Goal: Task Accomplishment & Management: Complete application form

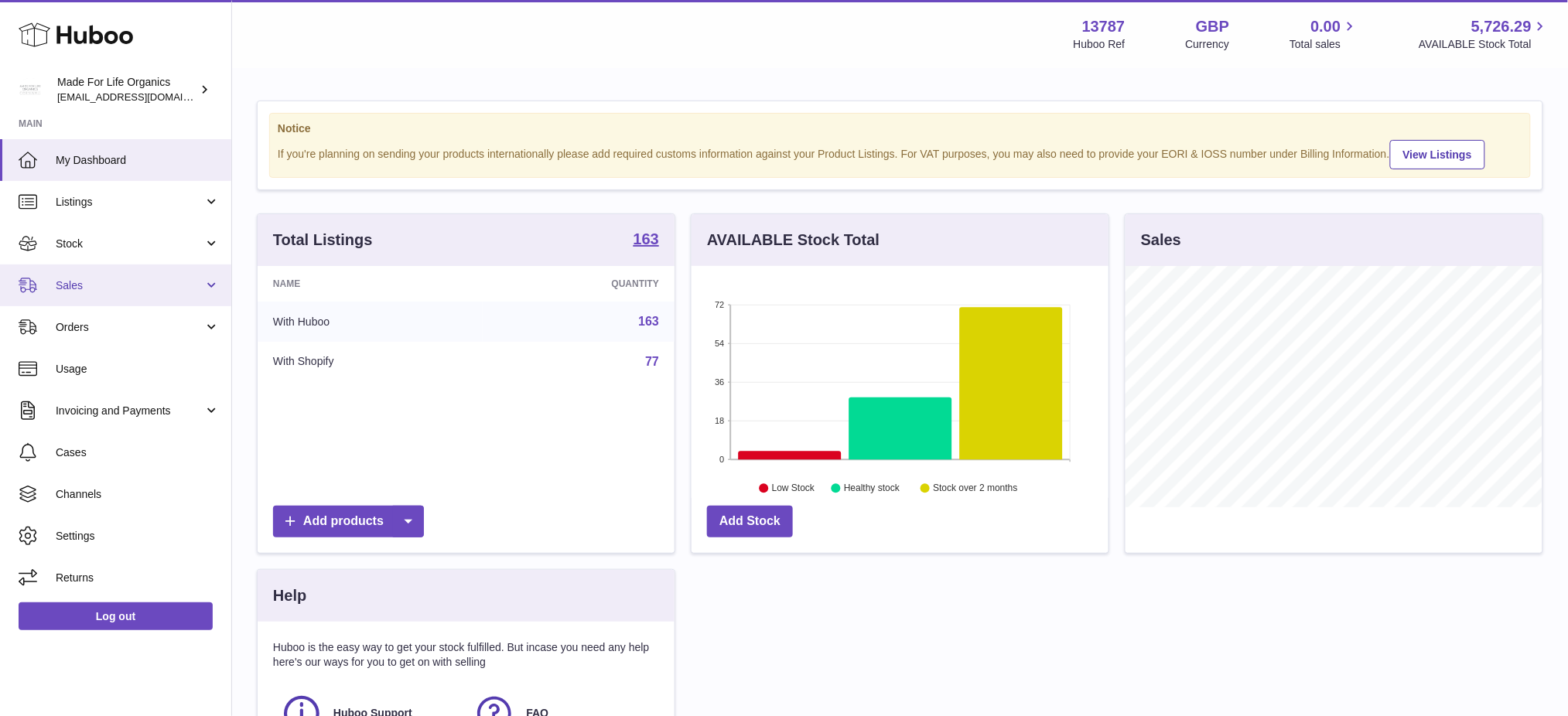
click at [82, 283] on span "Sales" at bounding box center [129, 285] width 148 height 14
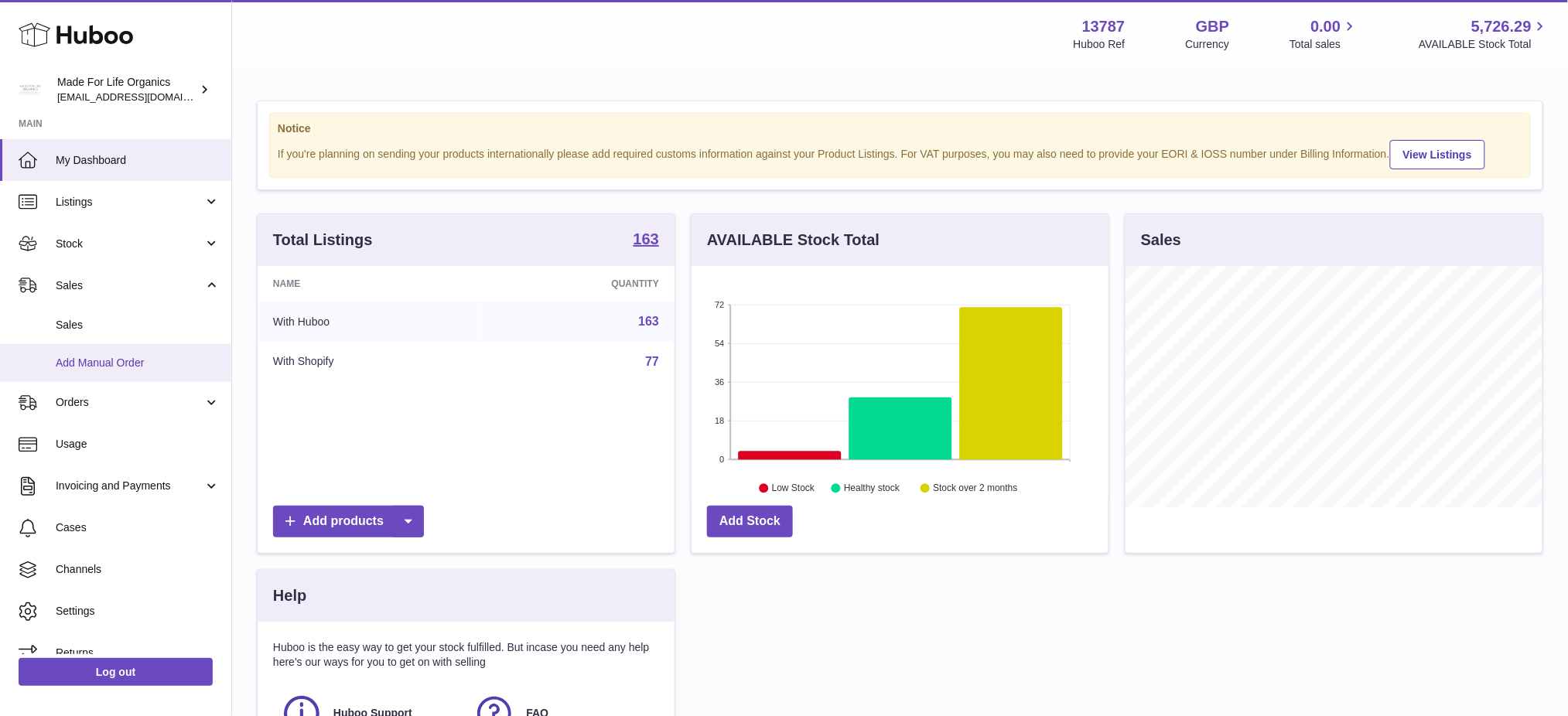
click at [129, 355] on span "Add Manual Order" at bounding box center [137, 362] width 164 height 14
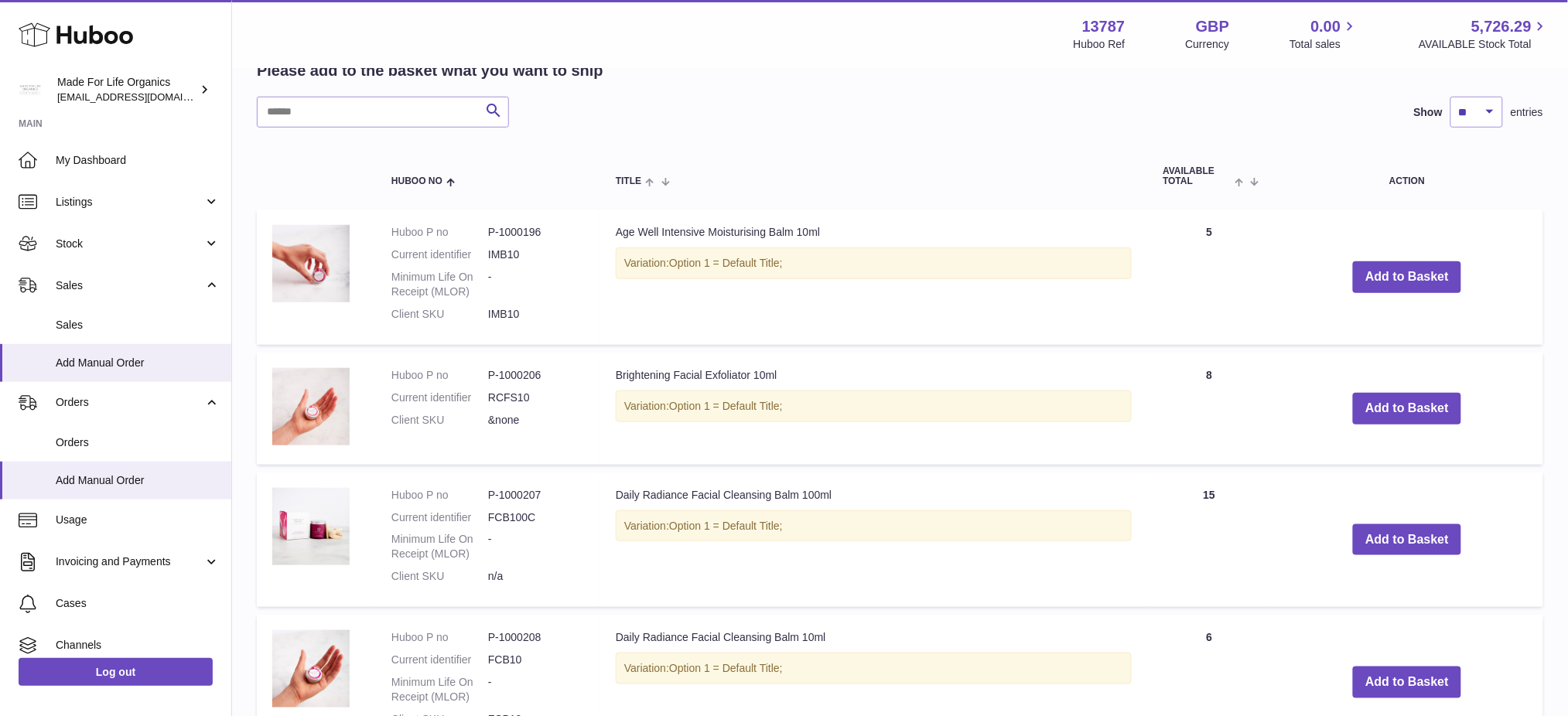
scroll to position [412, 0]
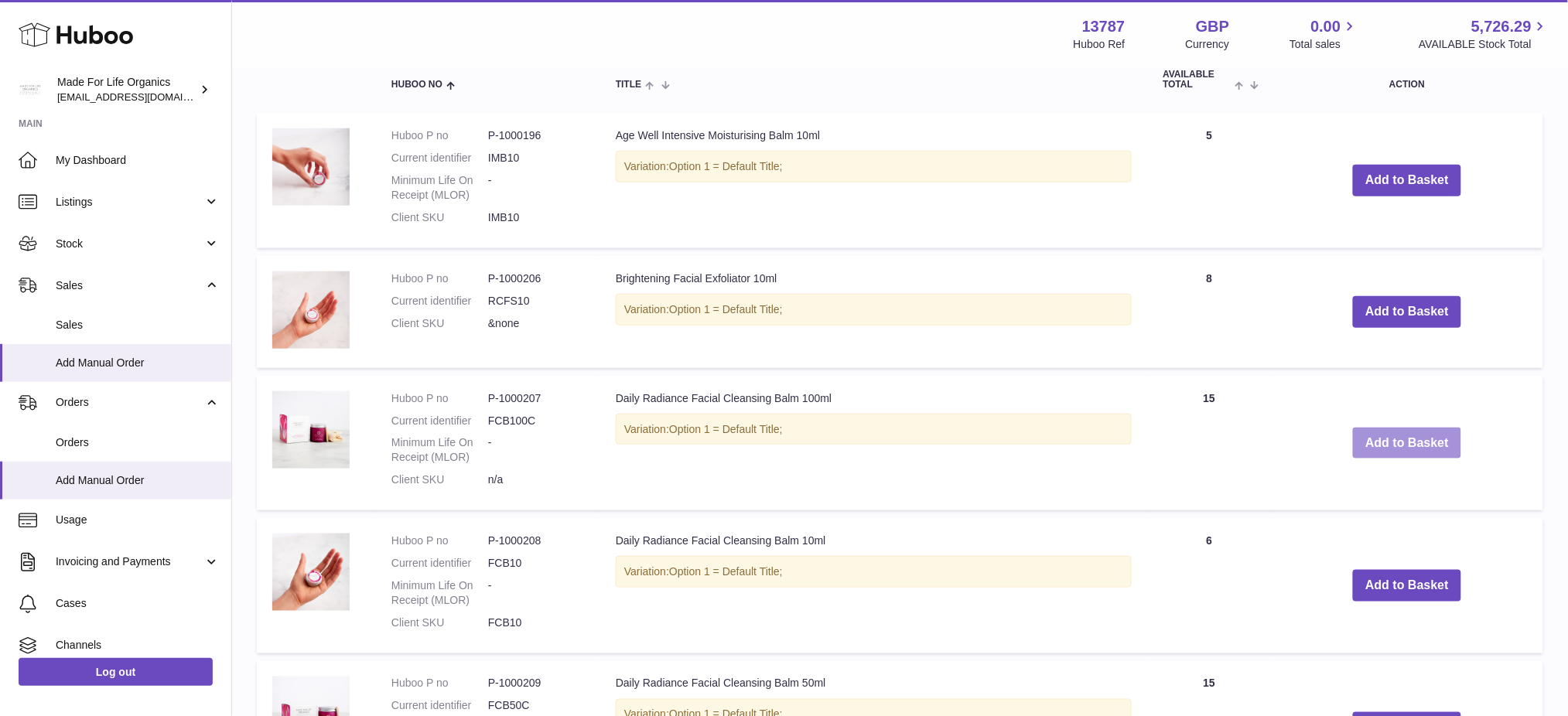
click at [1395, 443] on button "Add to Basket" at bounding box center [1406, 443] width 108 height 32
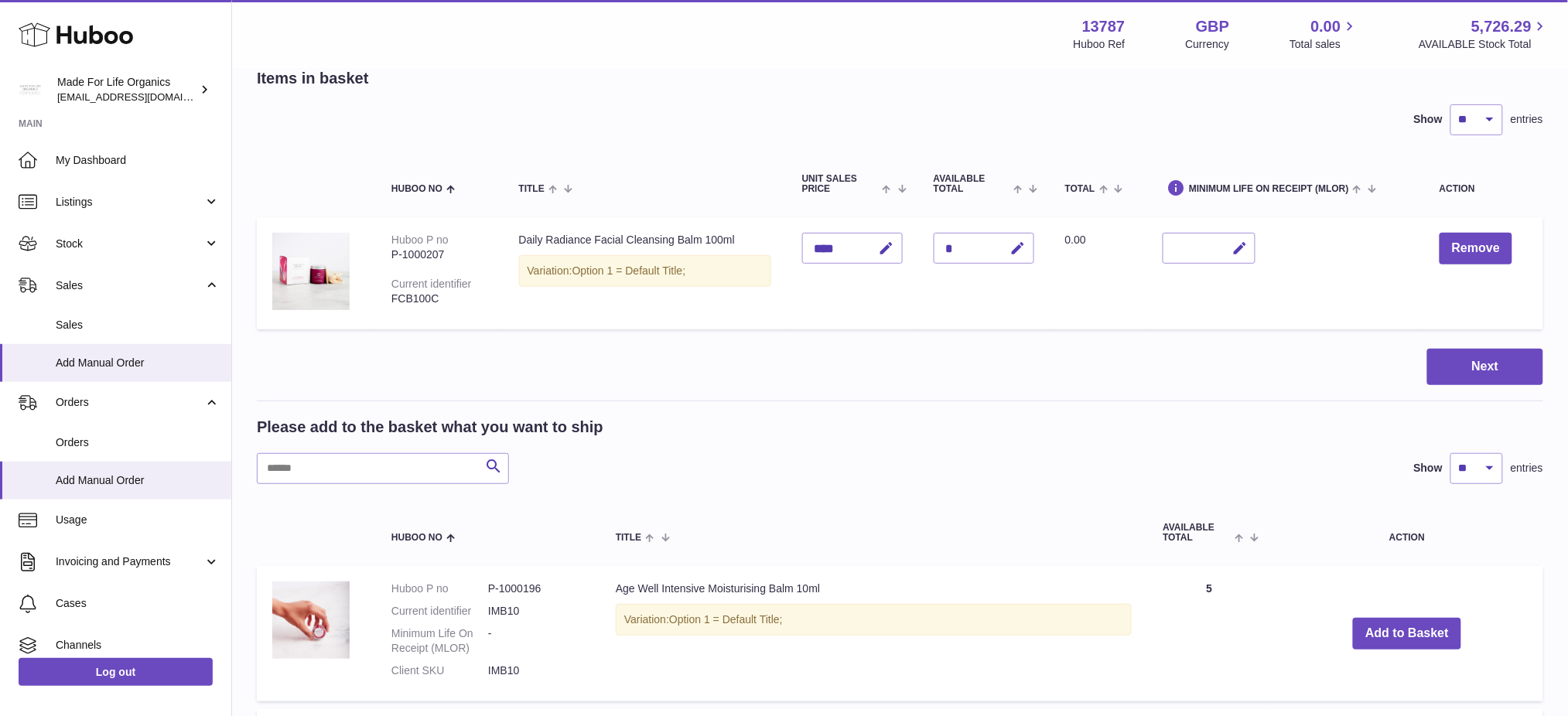
scroll to position [0, 0]
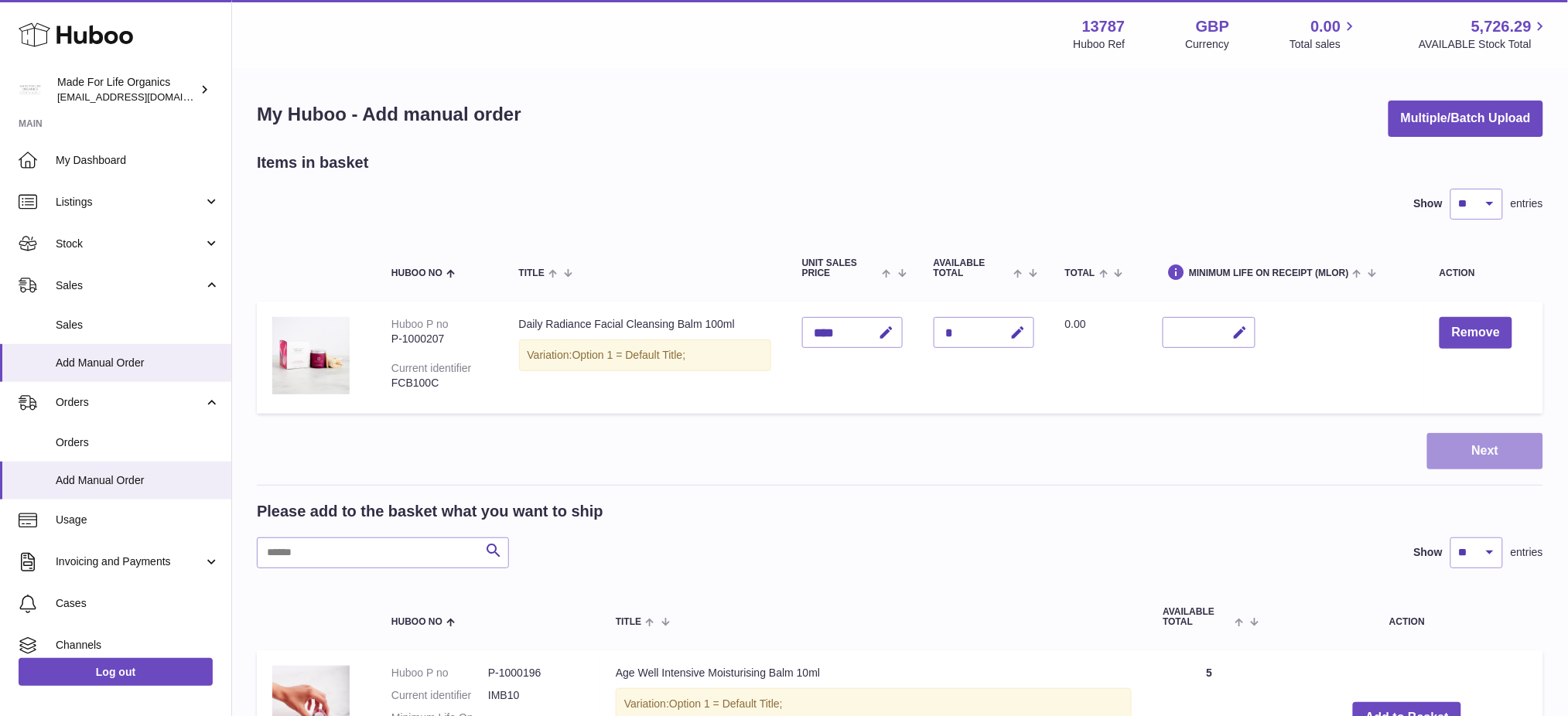
click at [1491, 448] on button "Next" at bounding box center [1485, 451] width 116 height 36
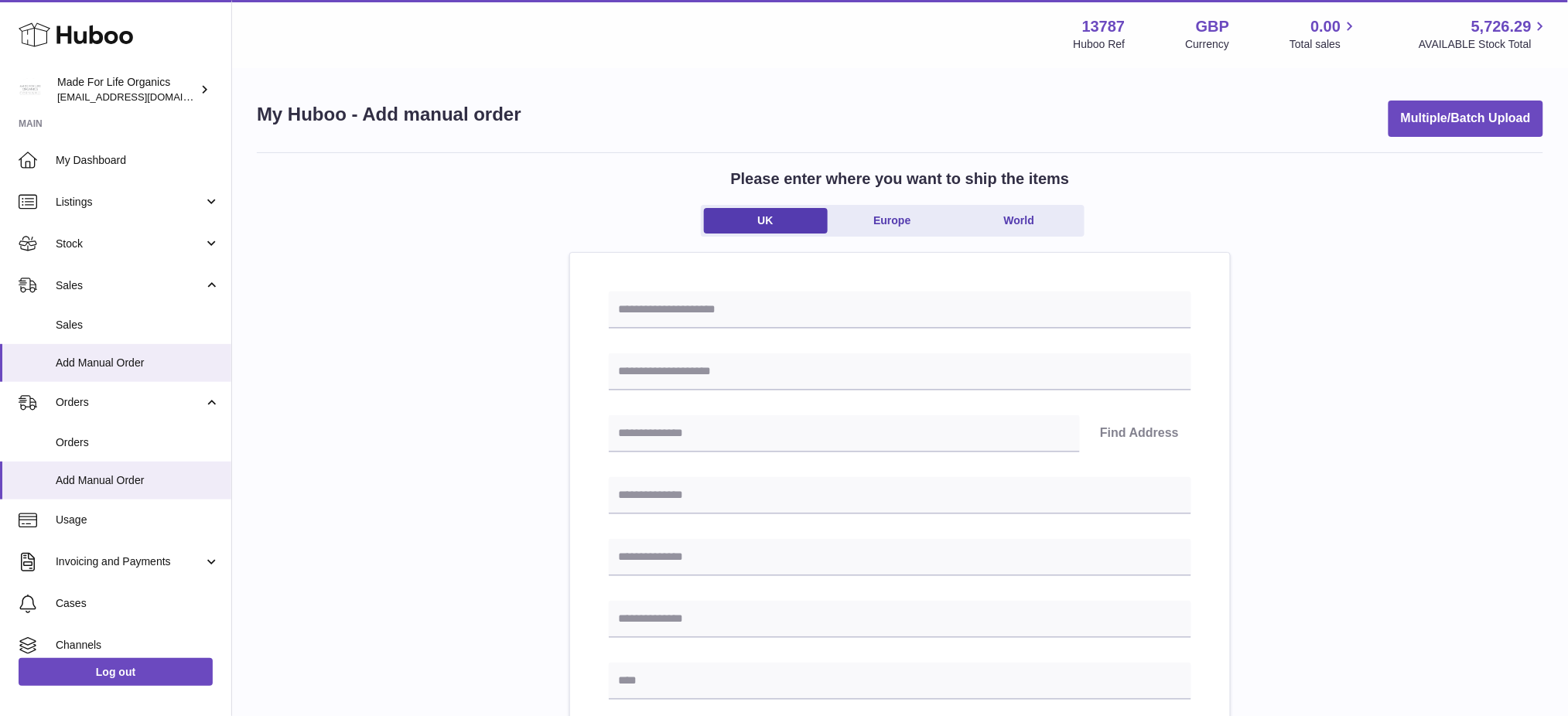
scroll to position [635, 0]
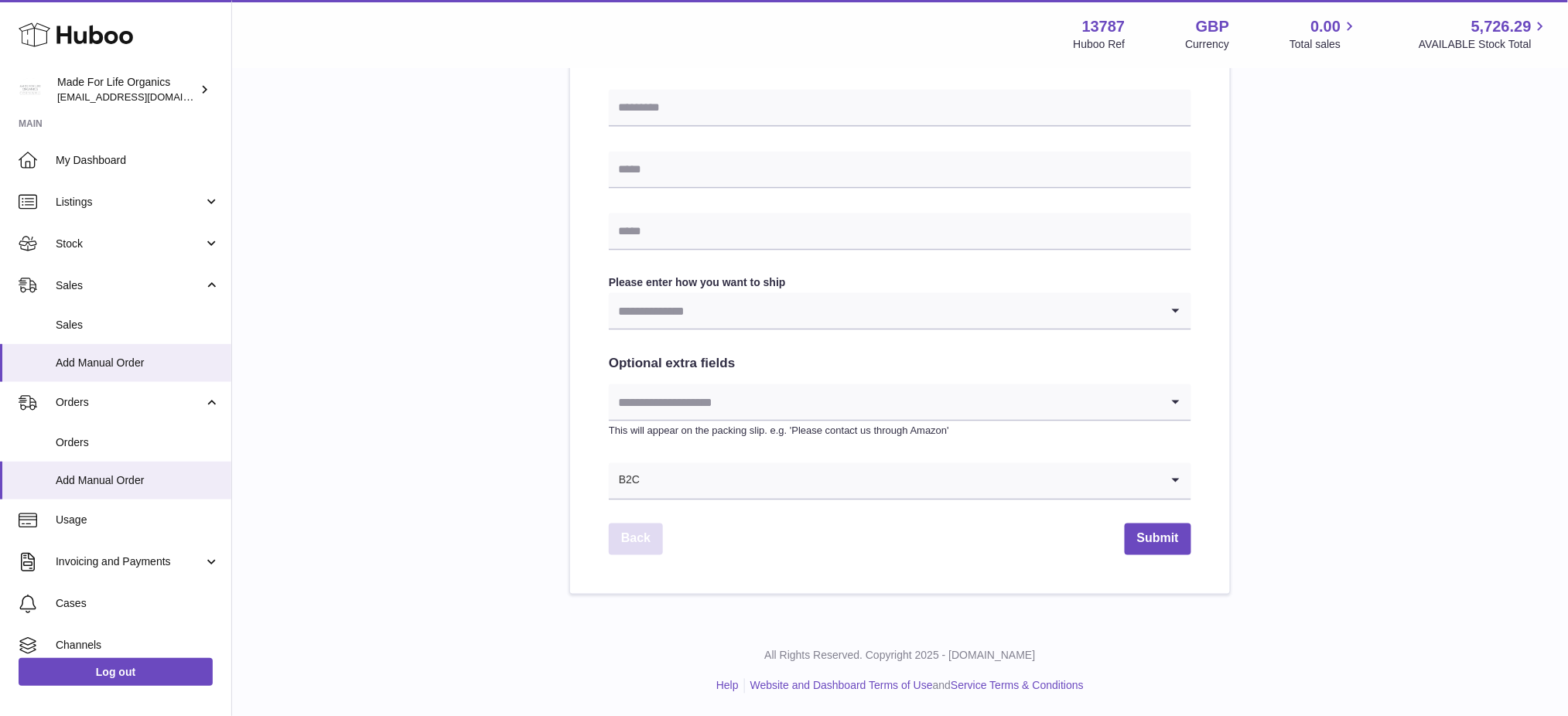
drag, startPoint x: 639, startPoint y: 543, endPoint x: 846, endPoint y: 392, distance: 256.2
click at [639, 543] on link "Back" at bounding box center [635, 539] width 55 height 32
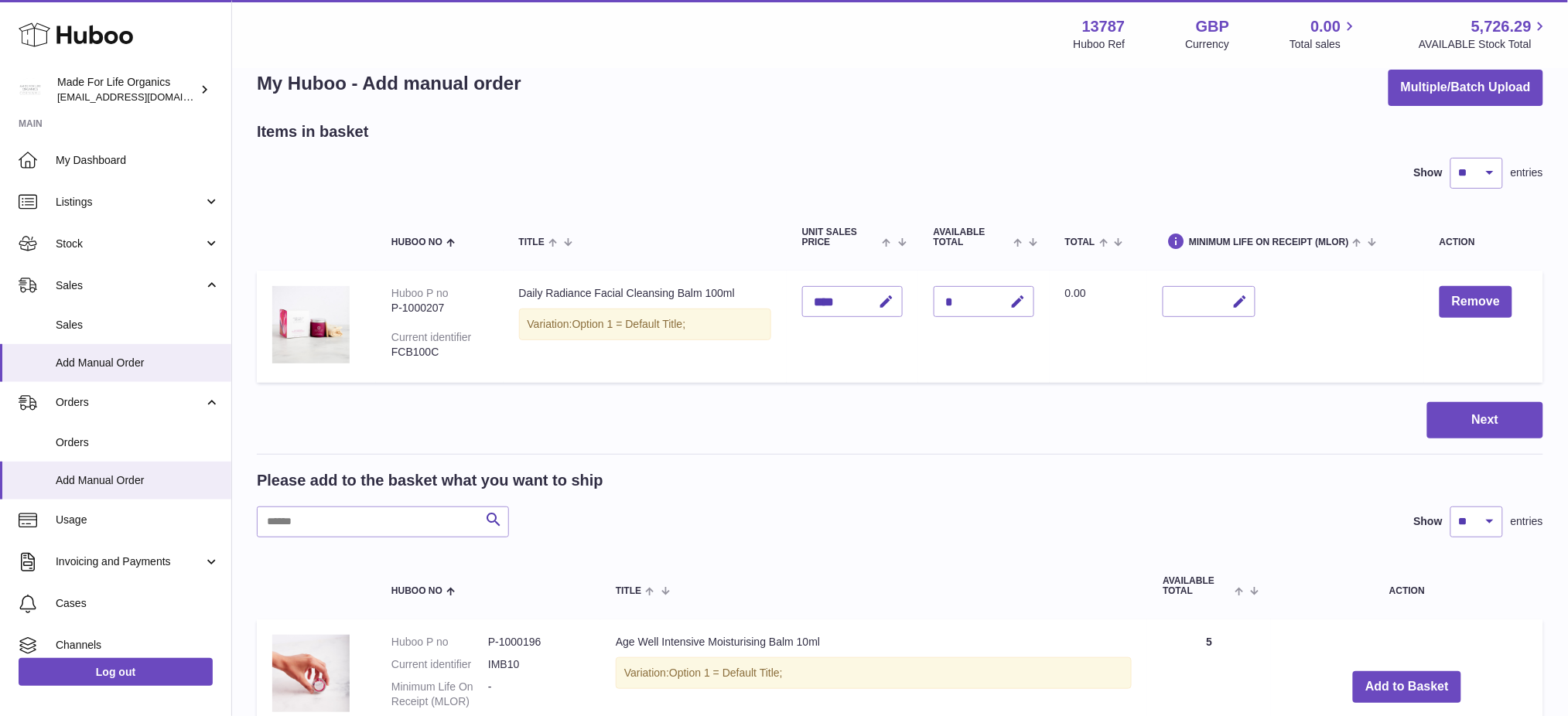
scroll to position [119, 0]
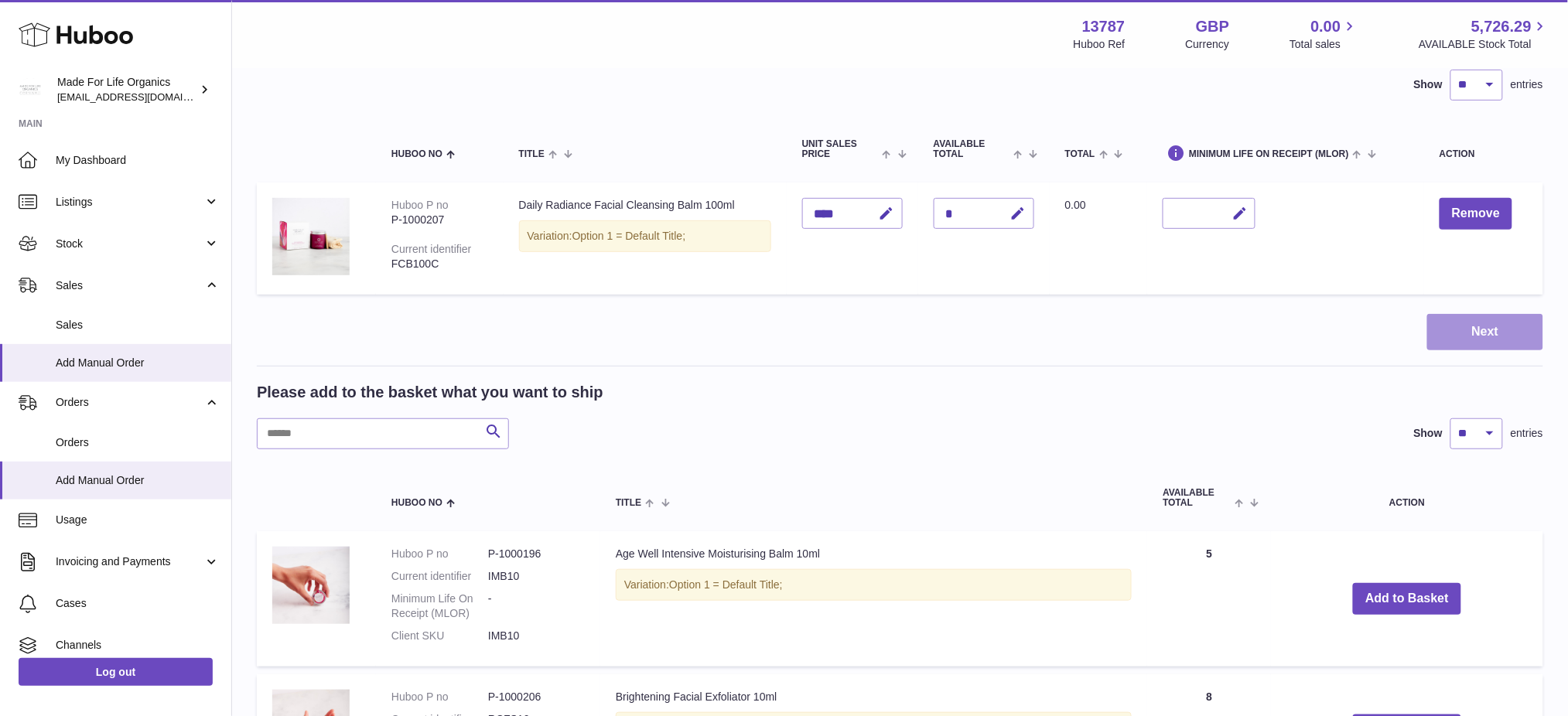
click at [1473, 345] on button "Next" at bounding box center [1485, 332] width 116 height 36
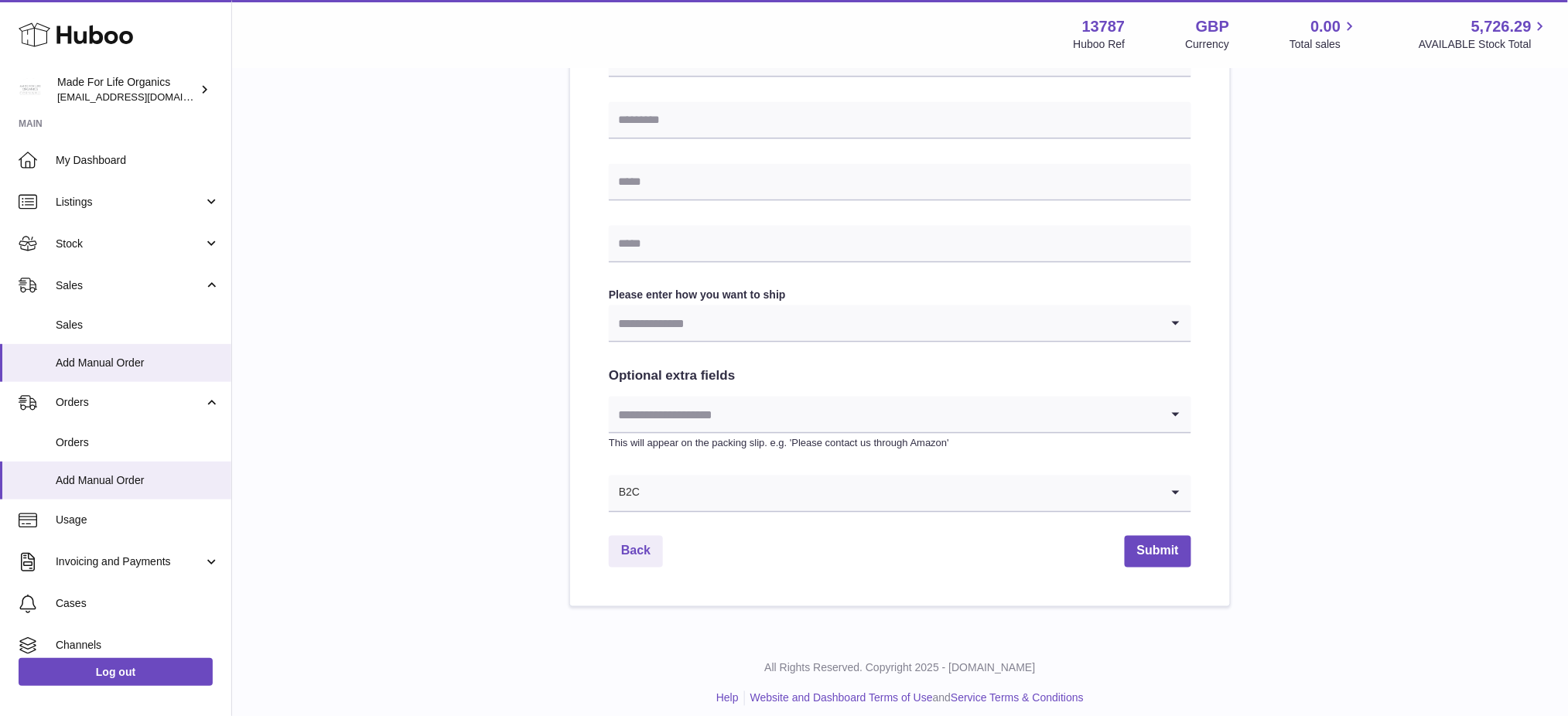
scroll to position [635, 0]
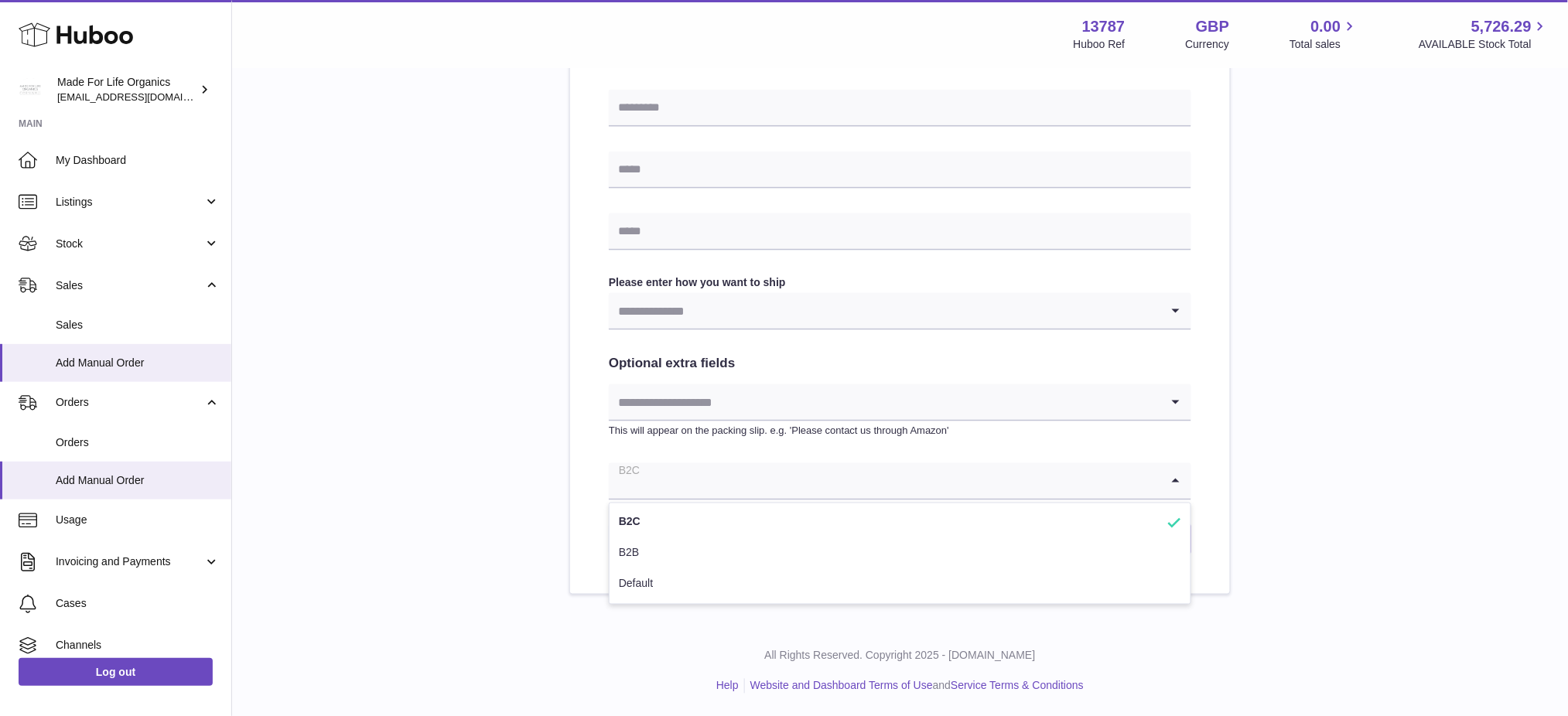
click at [770, 469] on input "Search for option" at bounding box center [884, 481] width 552 height 35
click at [509, 457] on div "Please enter where you want to ship the items [GEOGRAPHIC_DATA] [GEOGRAPHIC_DAT…" at bounding box center [899, 56] width 1286 height 1077
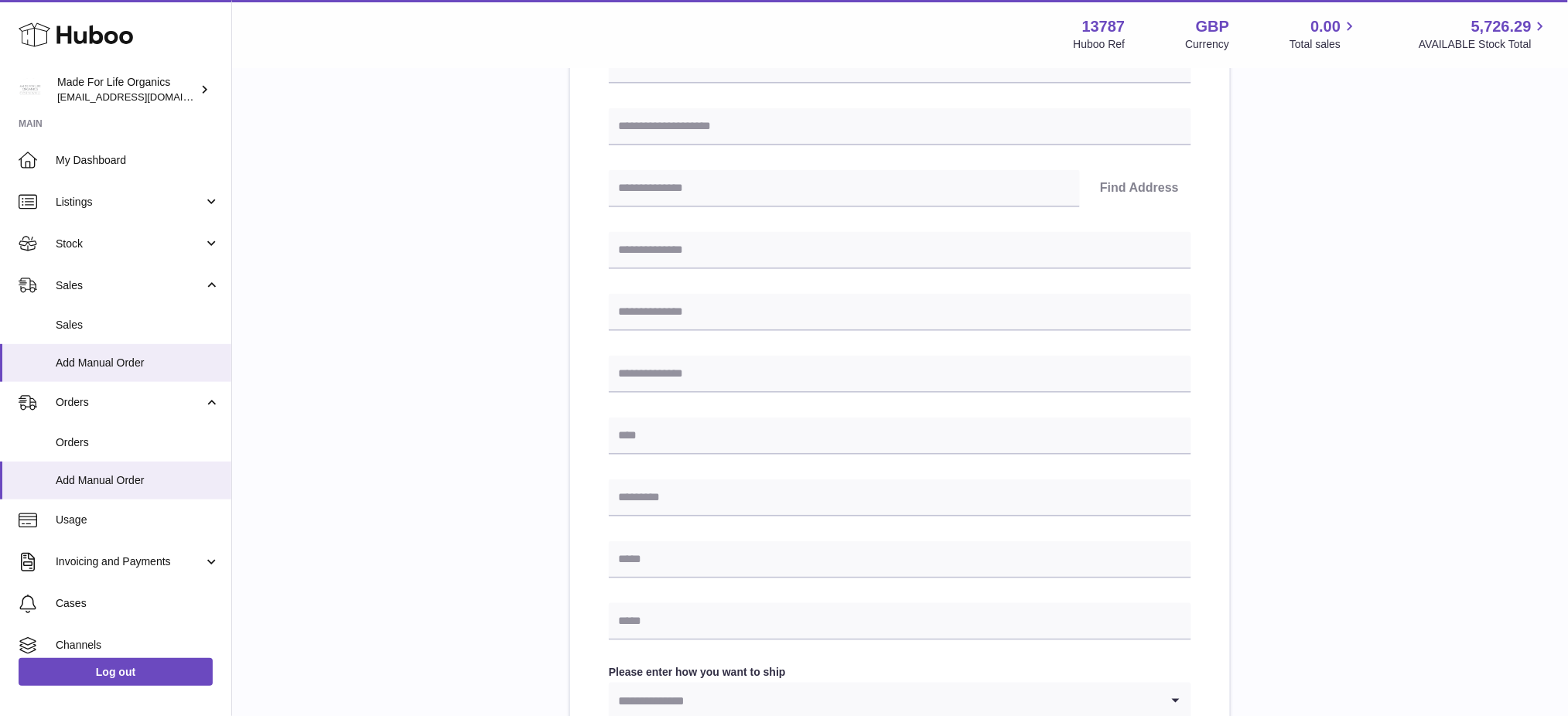
scroll to position [119, 0]
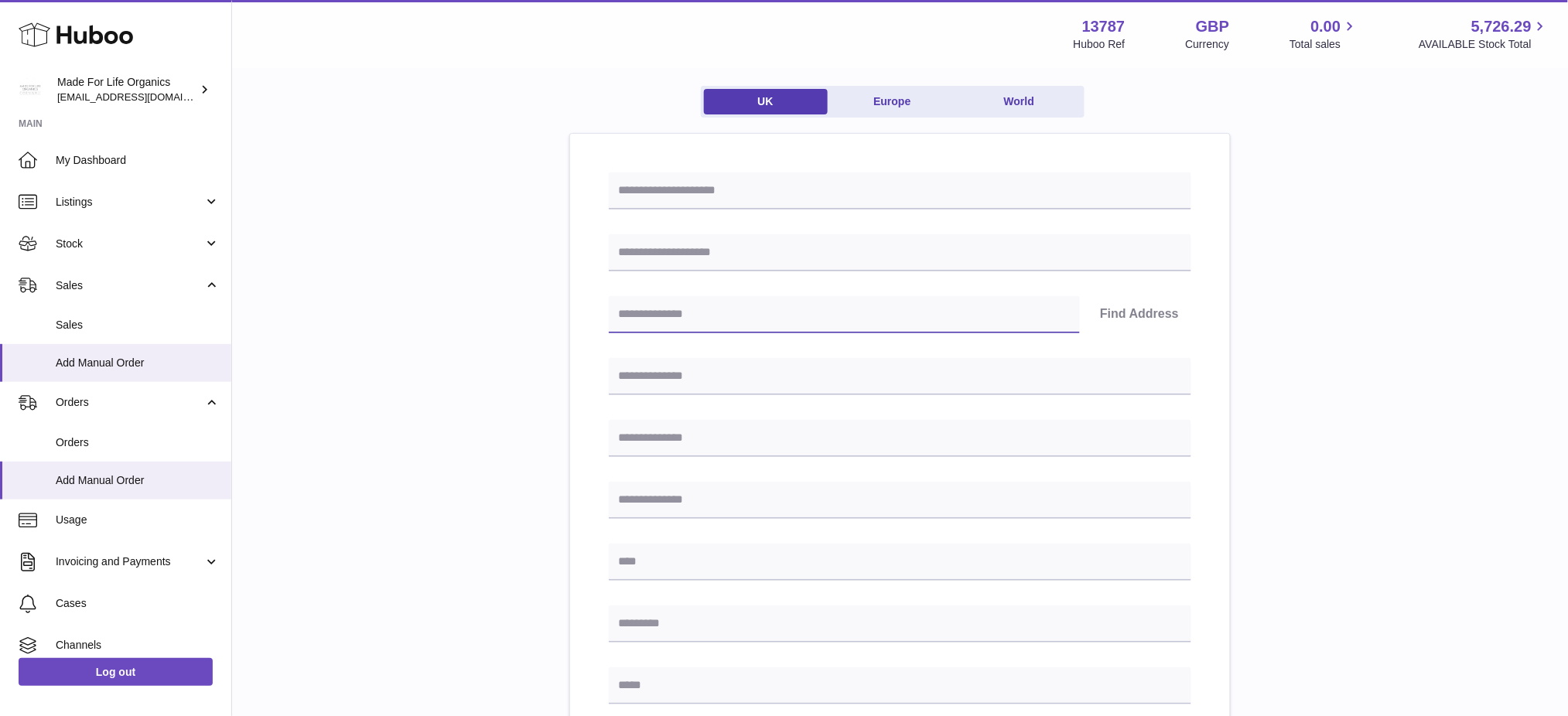
click at [716, 314] on input "text" at bounding box center [844, 314] width 471 height 37
drag, startPoint x: 829, startPoint y: 323, endPoint x: 1223, endPoint y: 292, distance: 395.2
click at [829, 321] on input "*******" at bounding box center [844, 314] width 471 height 37
type input "*******"
click at [1155, 309] on button "Find Address" at bounding box center [1139, 314] width 103 height 37
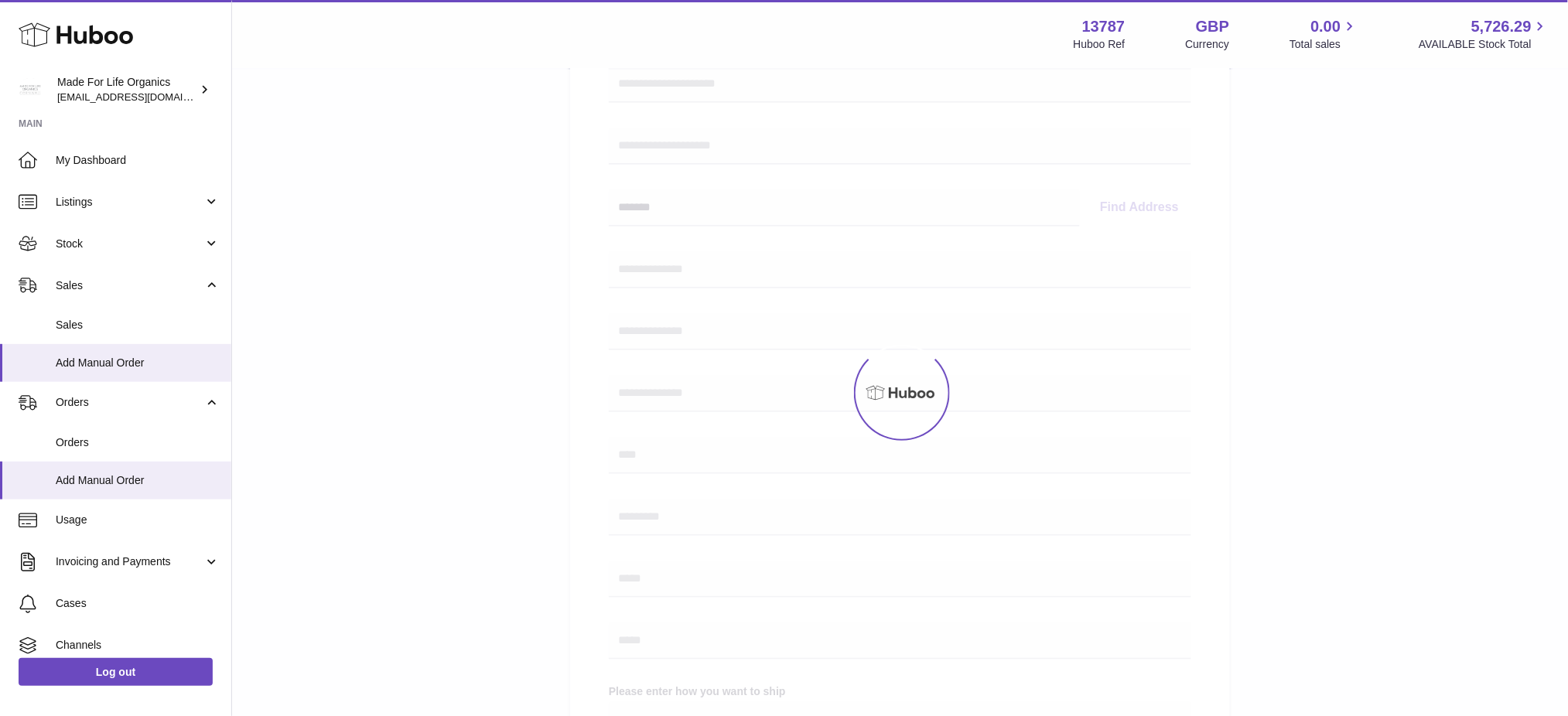
select select
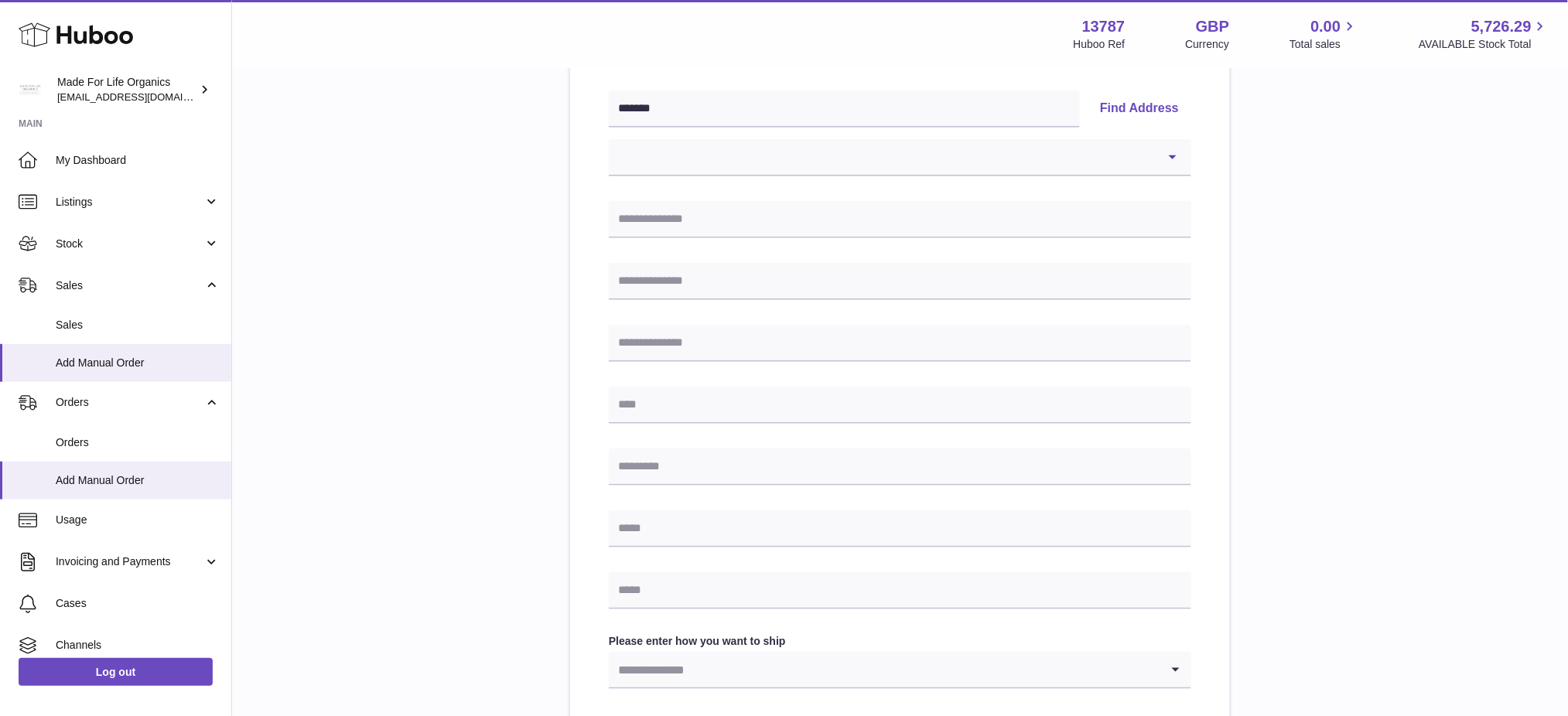
scroll to position [325, 0]
drag, startPoint x: 701, startPoint y: 142, endPoint x: 717, endPoint y: 165, distance: 28.0
click at [701, 142] on select "**********" at bounding box center [899, 157] width 582 height 37
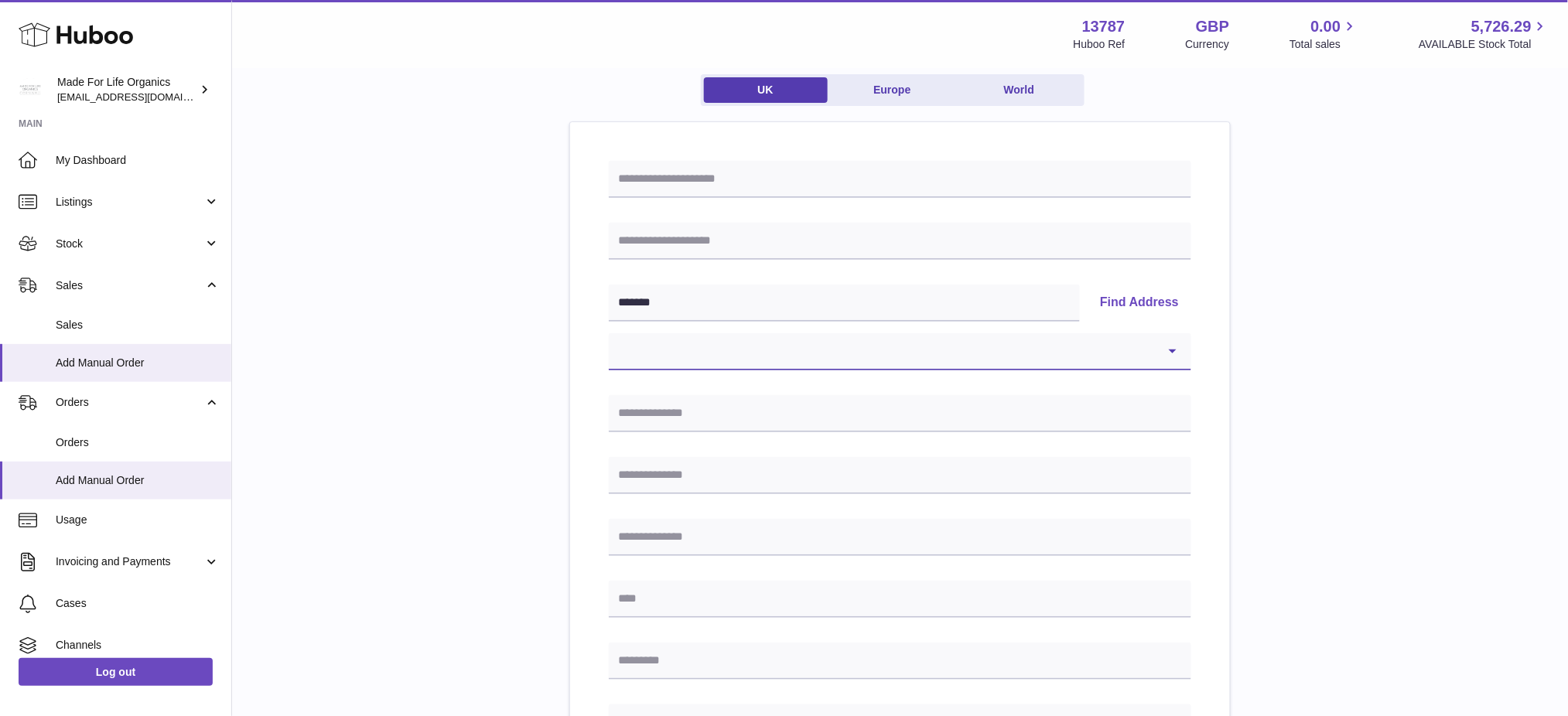
scroll to position [119, 0]
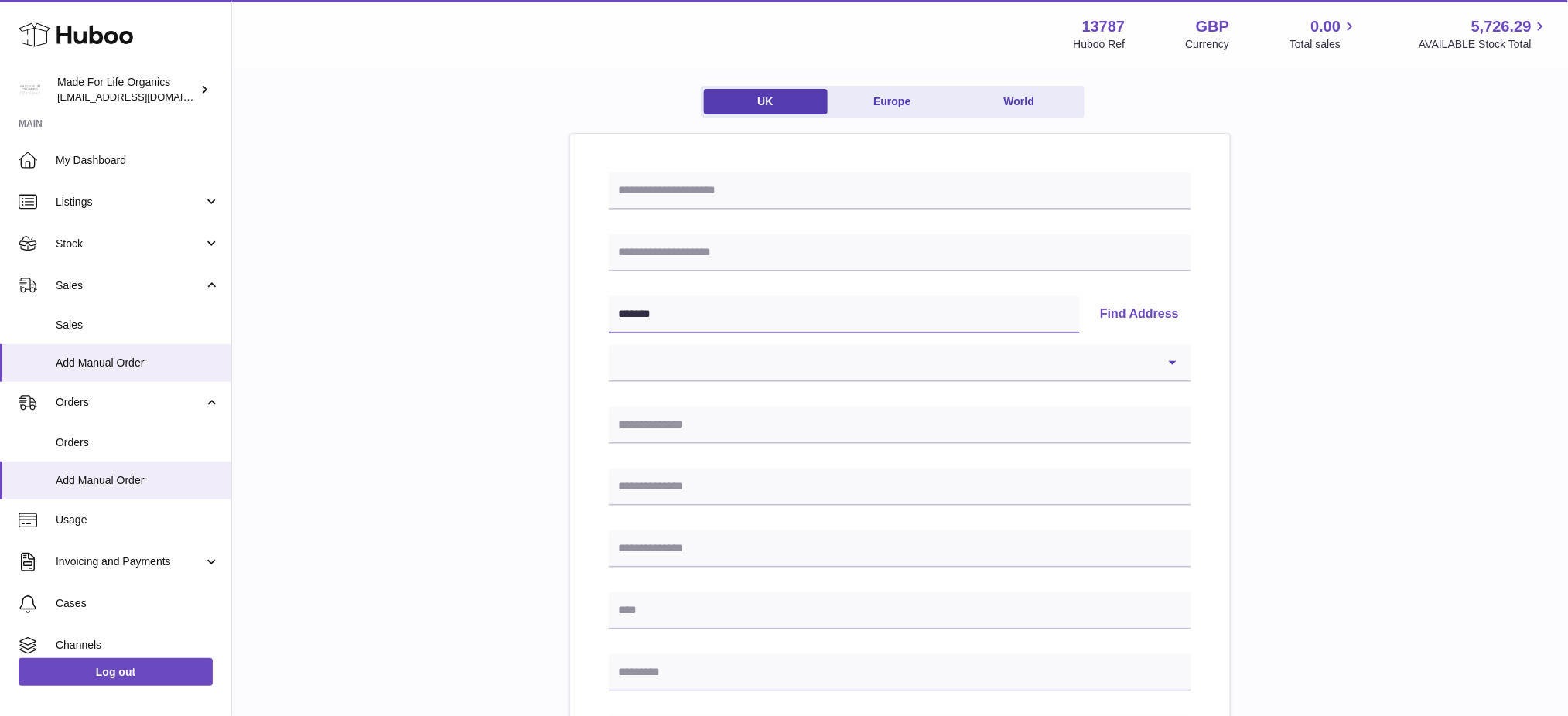
drag, startPoint x: 604, startPoint y: 312, endPoint x: 500, endPoint y: 315, distance: 104.0
click at [500, 315] on div "**********" at bounding box center [899, 596] width 1286 height 1126
select select
click at [476, 267] on div "**********" at bounding box center [899, 596] width 1286 height 1126
